Goal: Information Seeking & Learning: Find specific fact

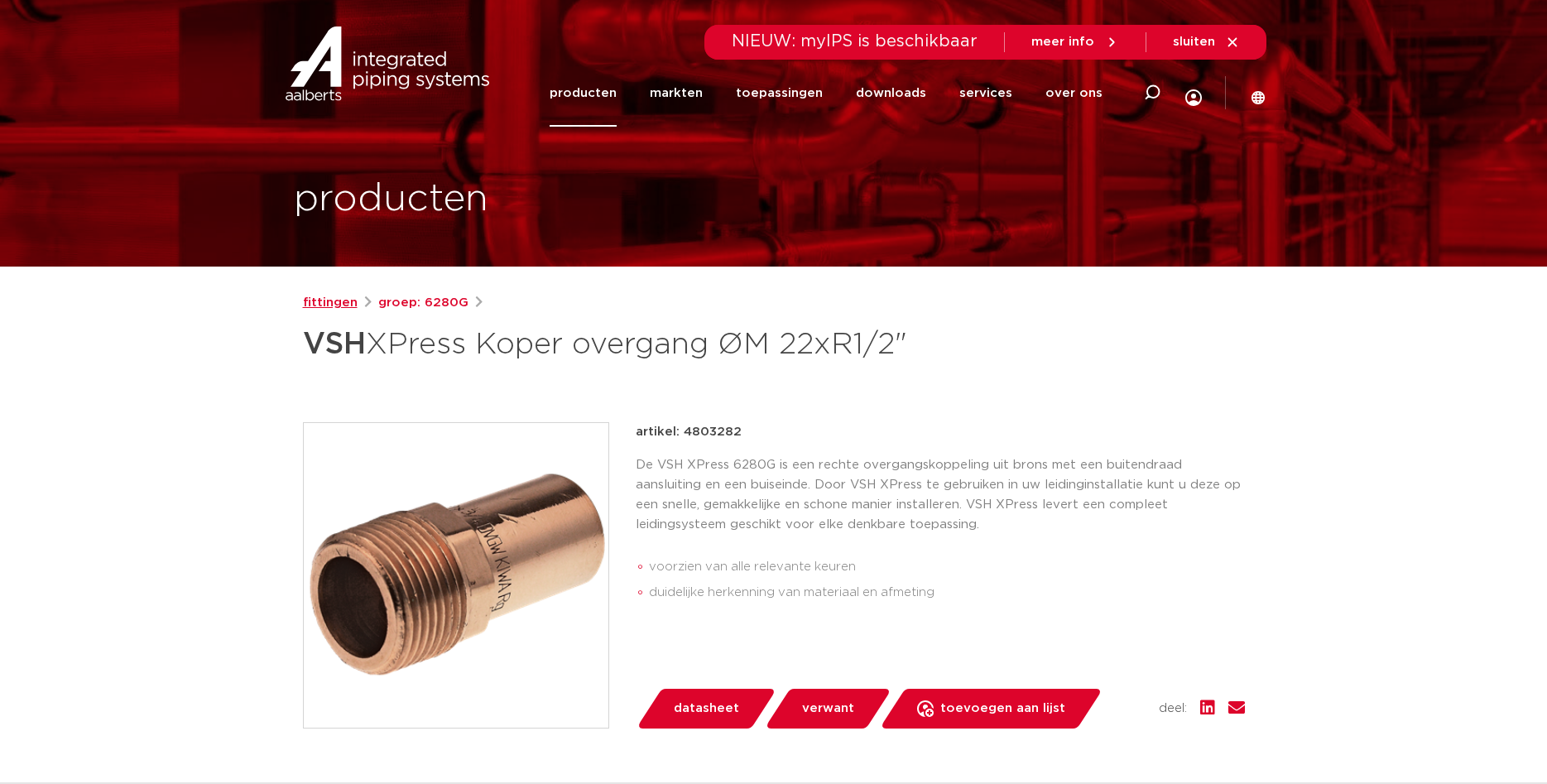
click at [321, 308] on link "fittingen" at bounding box center [331, 303] width 55 height 20
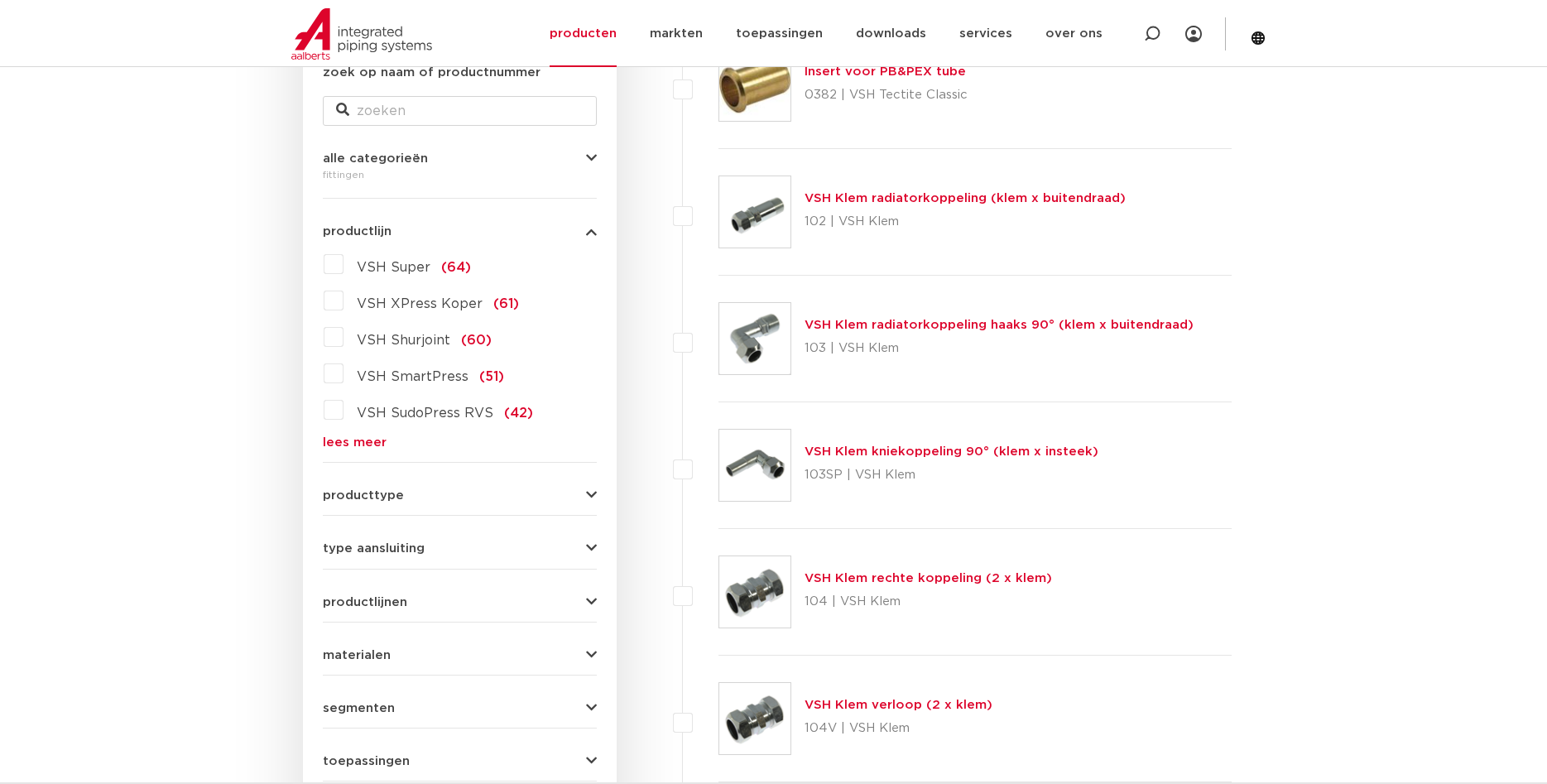
scroll to position [253, 0]
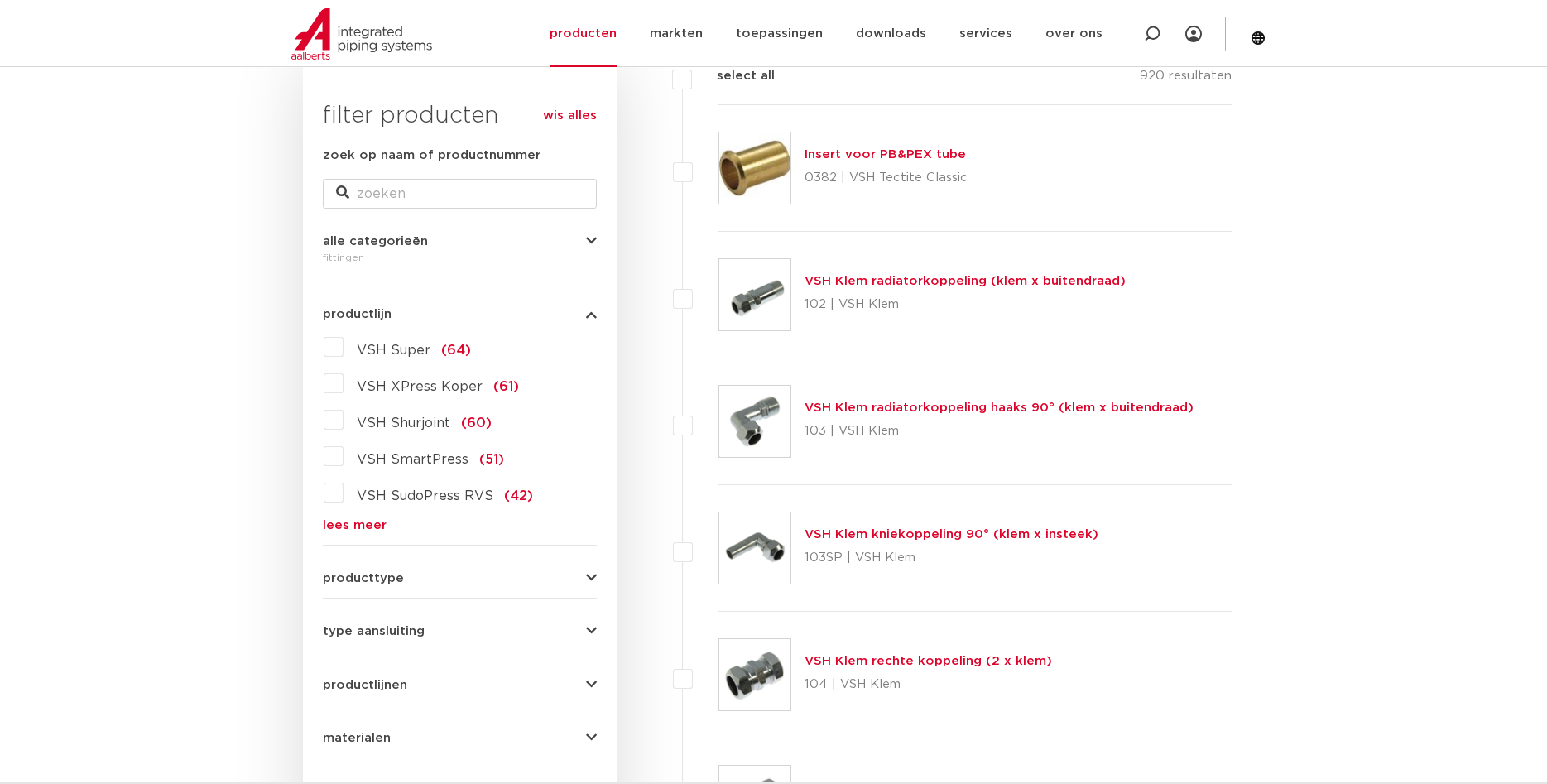
click at [343, 386] on label "VSH XPress Koper (61)" at bounding box center [431, 383] width 175 height 27
click at [0, 0] on input "VSH XPress Koper (61)" at bounding box center [0, 0] width 0 height 0
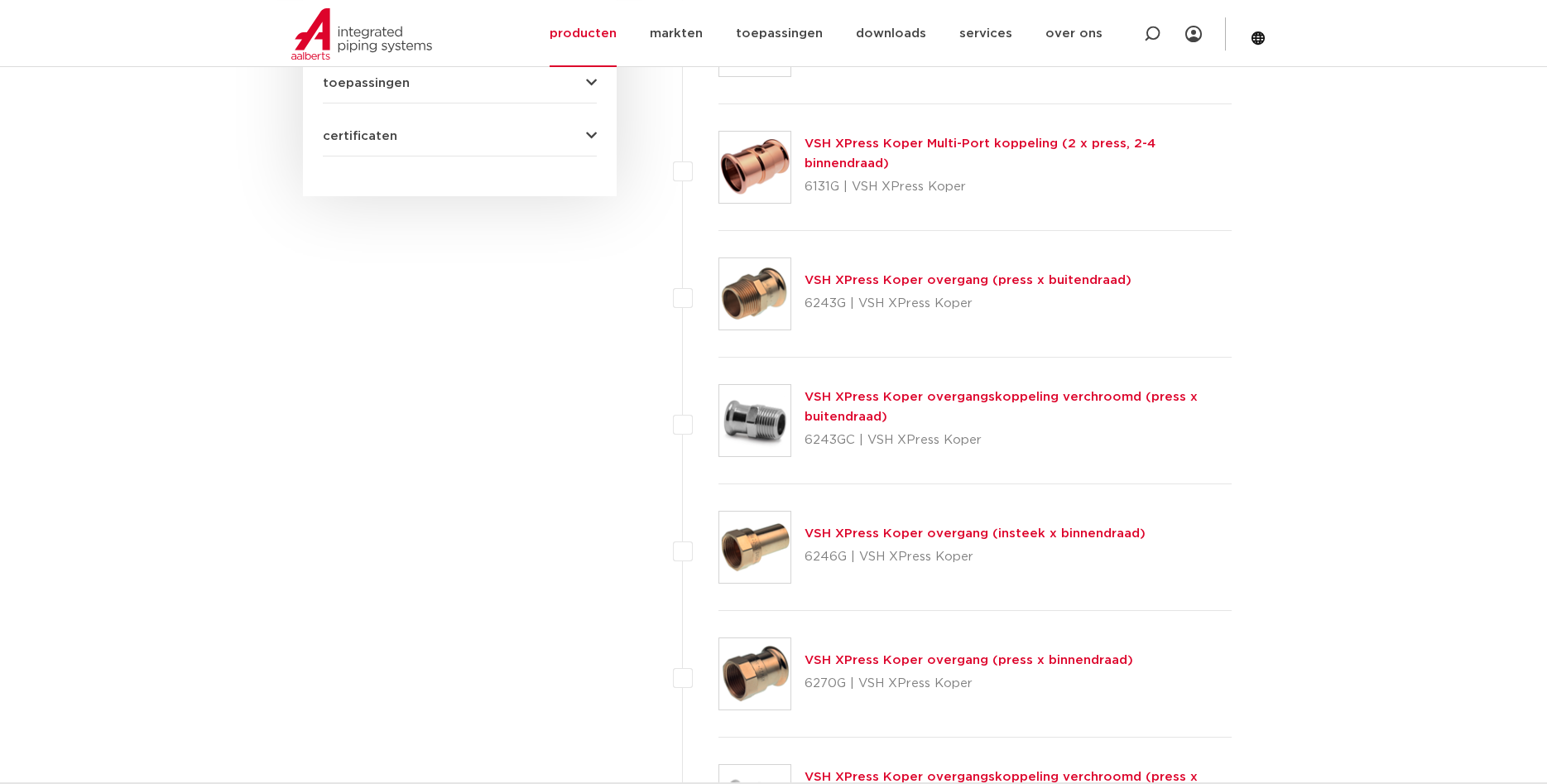
scroll to position [1014, 0]
click at [875, 282] on link "VSH XPress Koper overgang (press x buitendraad)" at bounding box center [968, 281] width 327 height 13
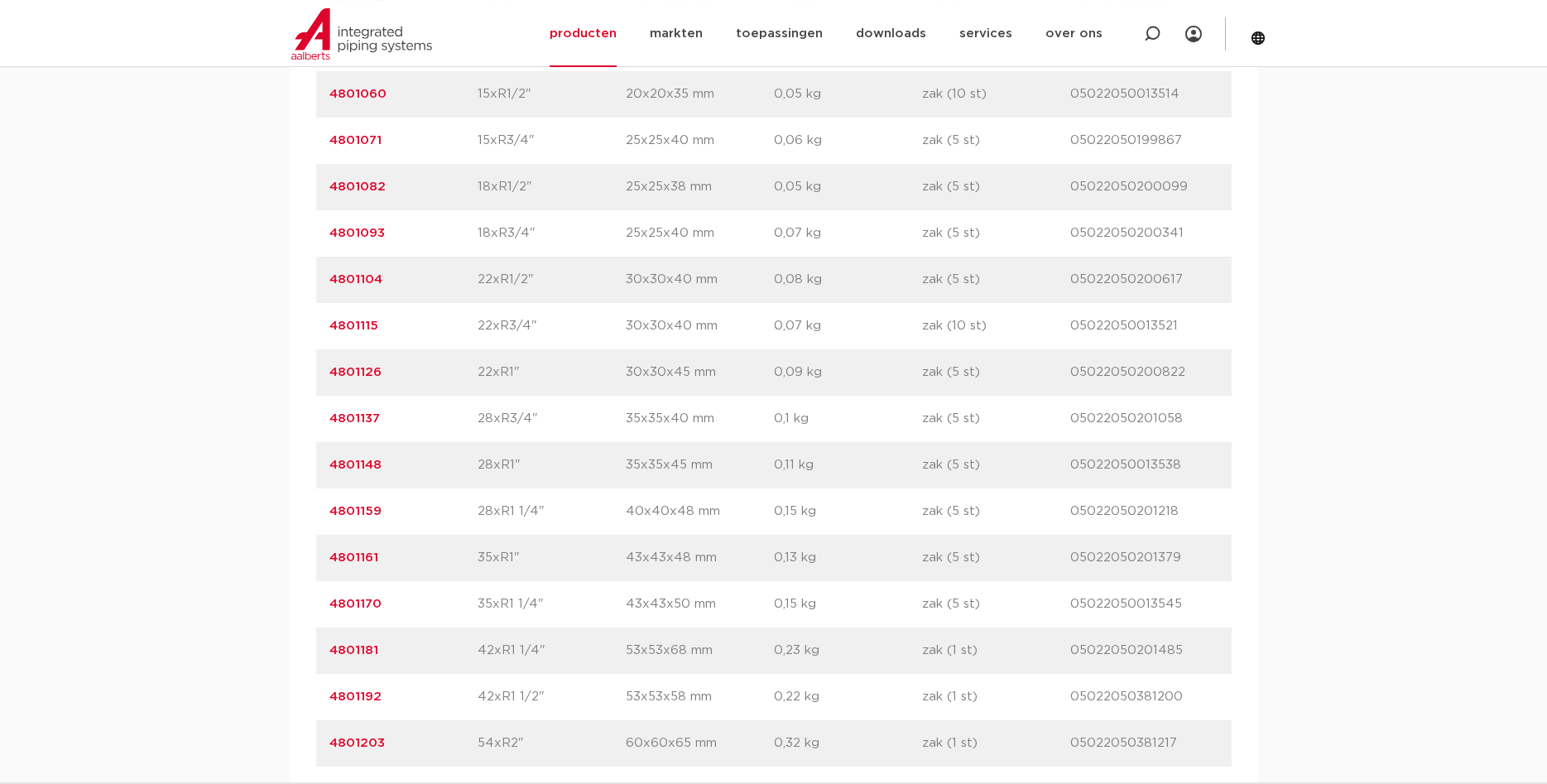
scroll to position [1350, 0]
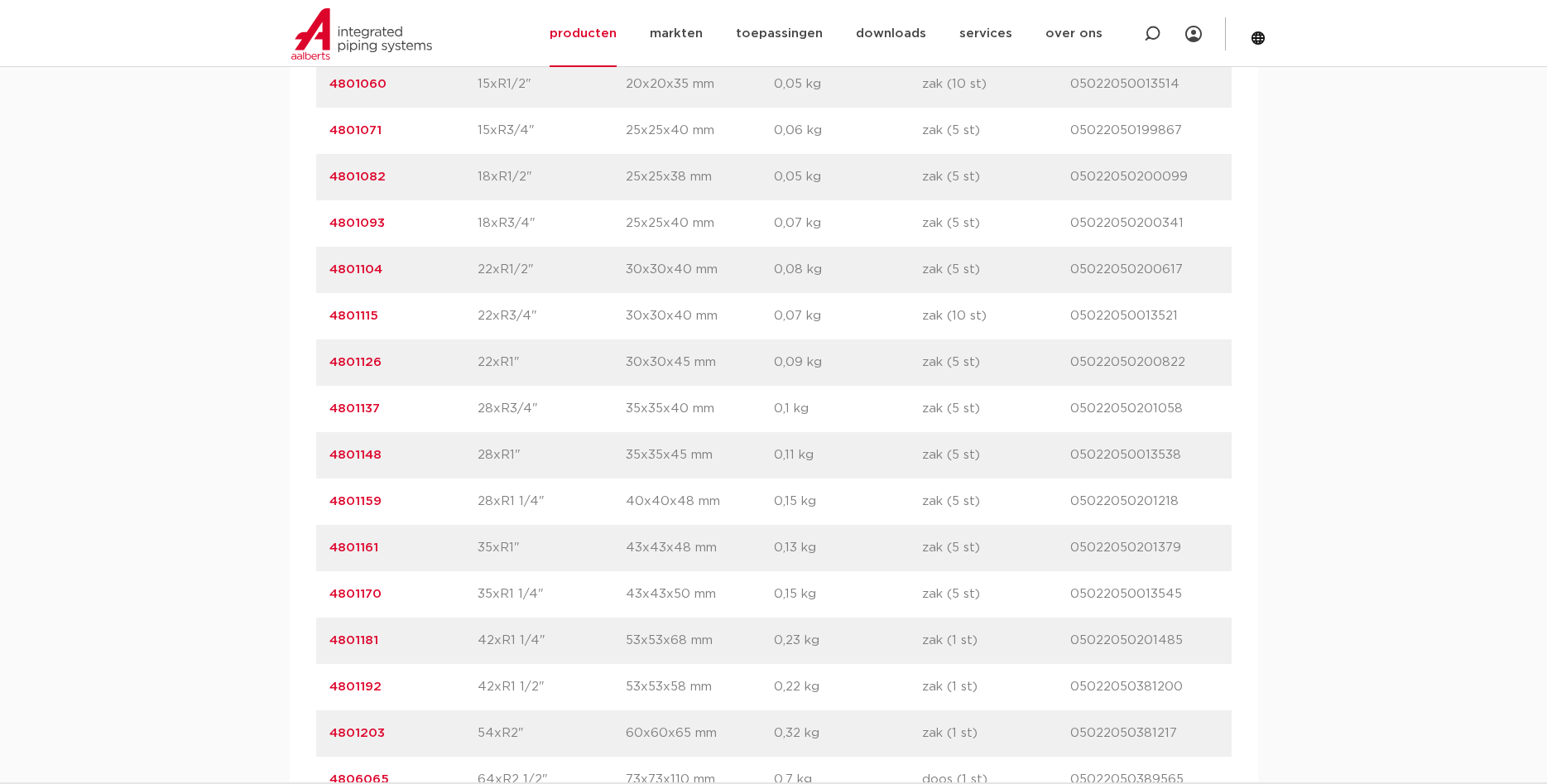
click at [342, 318] on link "4801115" at bounding box center [353, 316] width 49 height 13
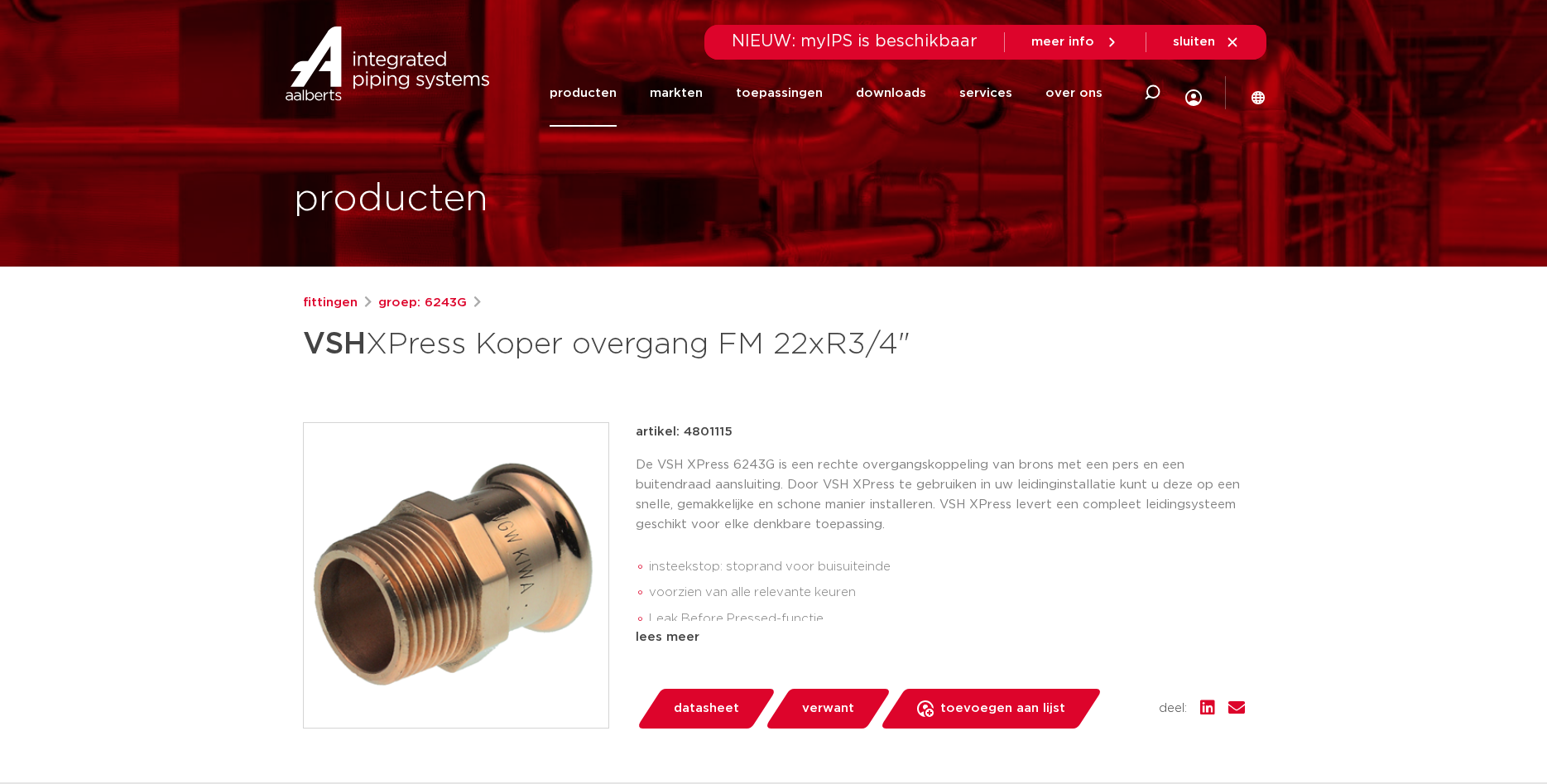
drag, startPoint x: 947, startPoint y: 333, endPoint x: 268, endPoint y: 347, distance: 679.1
copy h1 "VSH XPress Koper overgang FM 22xR3/4""
